Goal: Find contact information: Find contact information

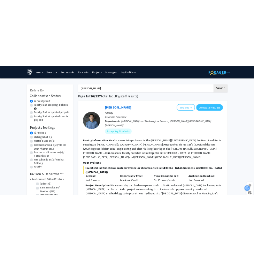
scroll to position [244, 5]
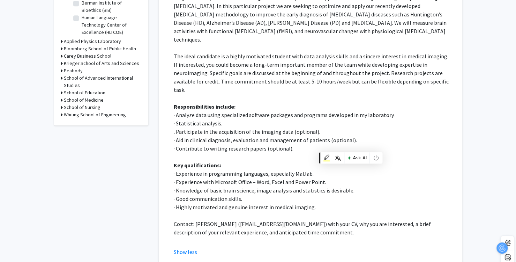
click at [401, 152] on p at bounding box center [313, 156] width 279 height 8
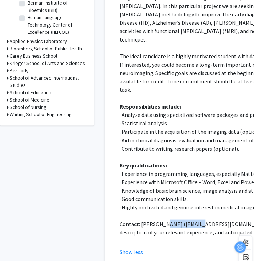
drag, startPoint x: 163, startPoint y: 189, endPoint x: 198, endPoint y: 190, distance: 35.6
click at [198, 219] on p "Contact: [PERSON_NAME] ([EMAIL_ADDRESS][DOMAIN_NAME]) with your CV, why you are…" at bounding box center [259, 227] width 279 height 17
copy p "[EMAIL_ADDRESS][DOMAIN_NAME]"
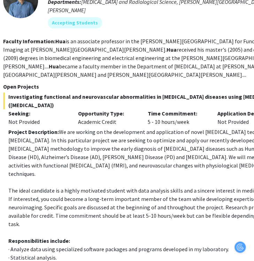
scroll to position [46, 117]
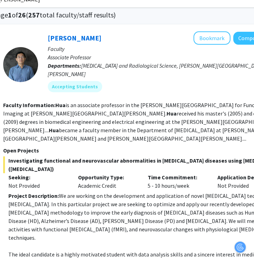
drag, startPoint x: 143, startPoint y: 87, endPoint x: 196, endPoint y: 118, distance: 61.3
click at [196, 118] on section "Faculty Information: [PERSON_NAME] is an associate professor in the [PERSON_NAM…" at bounding box center [145, 122] width 284 height 42
drag, startPoint x: 75, startPoint y: 152, endPoint x: 7, endPoint y: 143, distance: 68.4
click at [7, 156] on span "Investigating functional and neurovascular abnormalities in [MEDICAL_DATA] dise…" at bounding box center [145, 164] width 284 height 17
copy span "Investigating functional and neurovascular abnormalities in [MEDICAL_DATA] dise…"
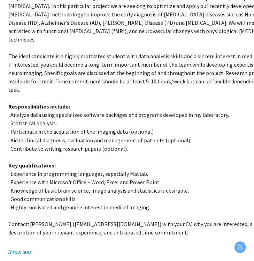
scroll to position [255, 117]
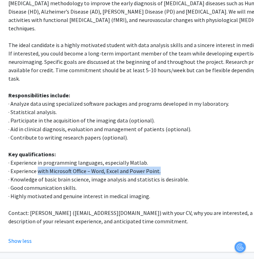
drag, startPoint x: 168, startPoint y: 138, endPoint x: 37, endPoint y: 141, distance: 131.2
click at [37, 166] on p "· Experience with Microsoft Office – Word, Excel and Power Point." at bounding box center [147, 170] width 279 height 8
copy p "with Microsoft Office – Word, Excel and Power Point."
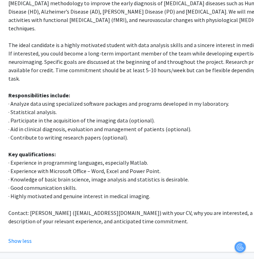
click at [128, 133] on p "· Contribute to writing research papers (optional)." at bounding box center [147, 137] width 279 height 8
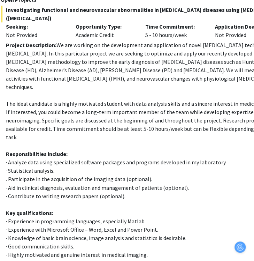
scroll to position [197, 118]
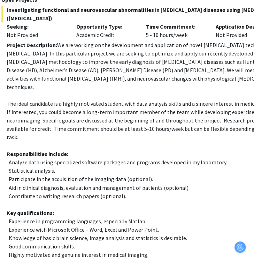
drag, startPoint x: 134, startPoint y: 78, endPoint x: 151, endPoint y: 76, distance: 17.6
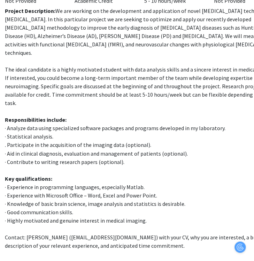
scroll to position [231, 120]
click at [52, 208] on p "· Good communication skills." at bounding box center [144, 212] width 279 height 8
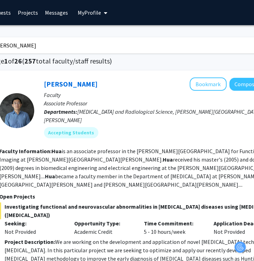
scroll to position [63, 120]
